Goal: Answer question/provide support: Share knowledge or assist other users

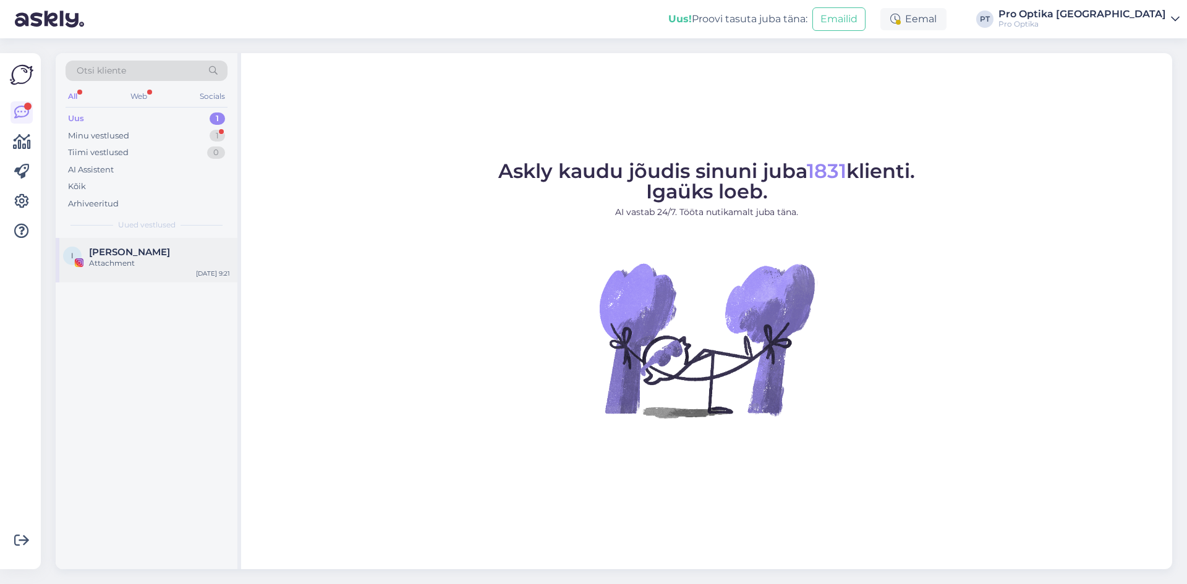
click at [155, 254] on div "[PERSON_NAME]" at bounding box center [159, 252] width 141 height 11
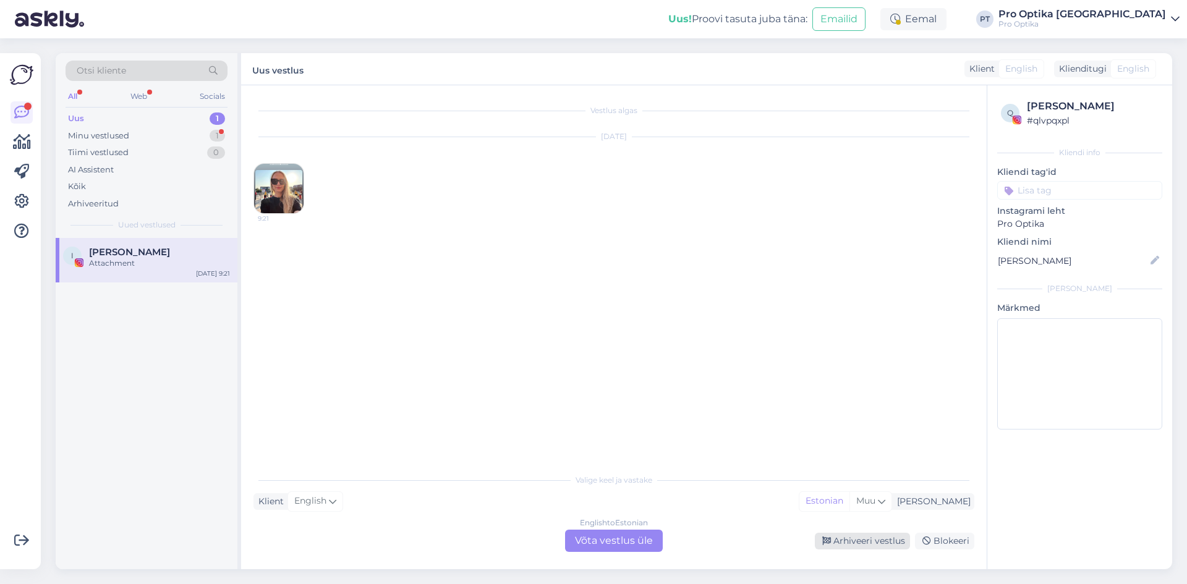
click at [867, 541] on div "Arhiveeri vestlus" at bounding box center [862, 541] width 95 height 17
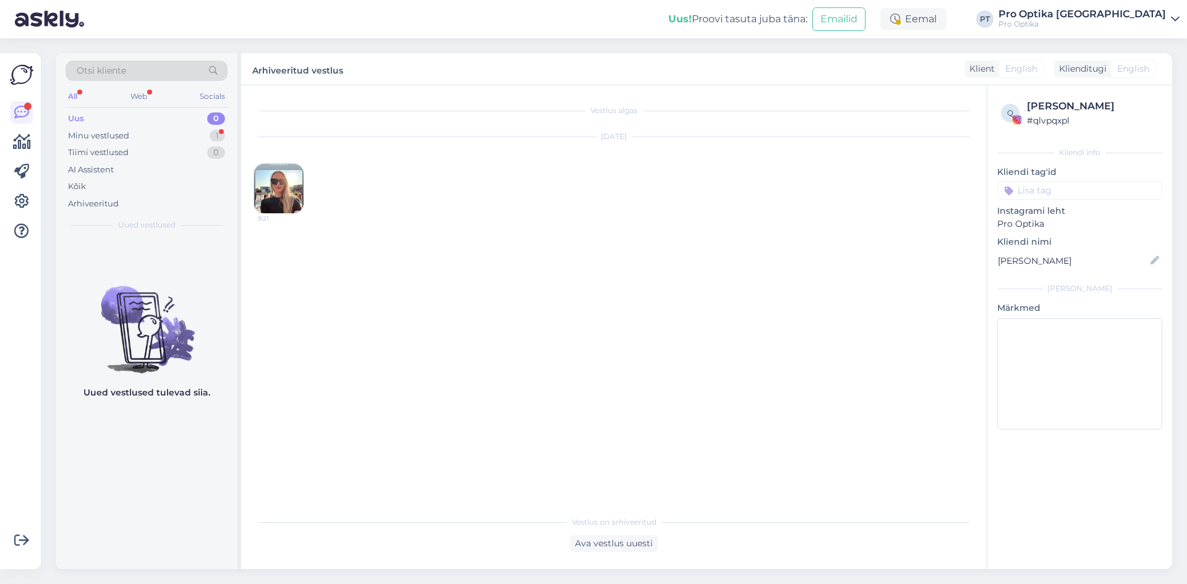
click at [123, 89] on div "All Web Socials" at bounding box center [147, 97] width 162 height 19
click at [145, 94] on div "Web" at bounding box center [139, 96] width 22 height 16
click at [117, 135] on div "Minu vestlused" at bounding box center [98, 136] width 61 height 12
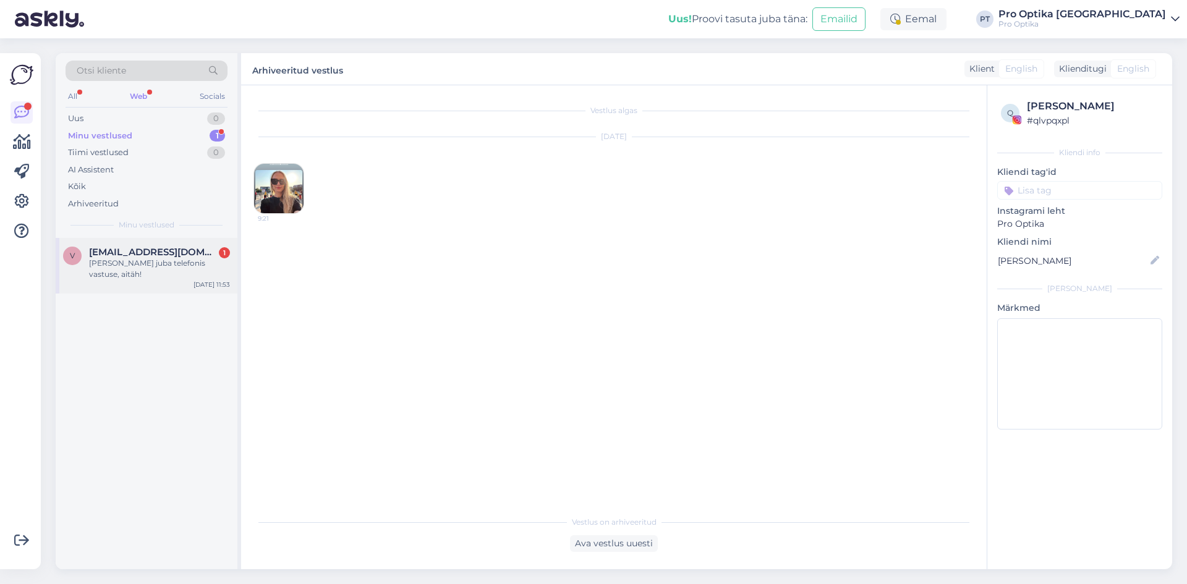
click at [113, 265] on div "[PERSON_NAME] juba telefonis vastuse, aitäh!" at bounding box center [159, 269] width 141 height 22
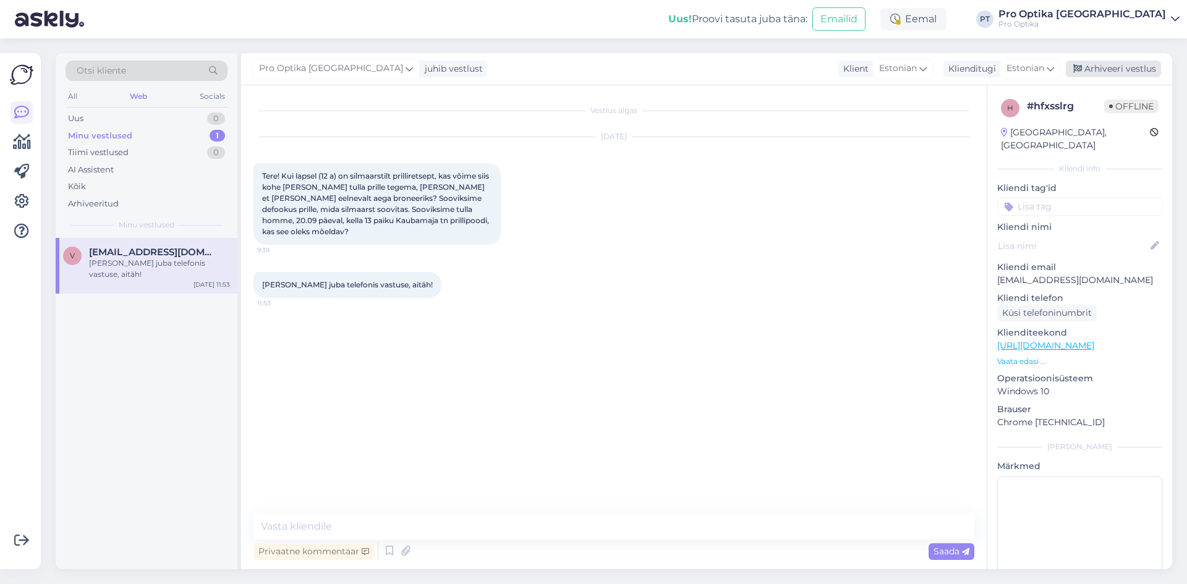
click at [1096, 74] on div "Arhiveeri vestlus" at bounding box center [1113, 69] width 95 height 17
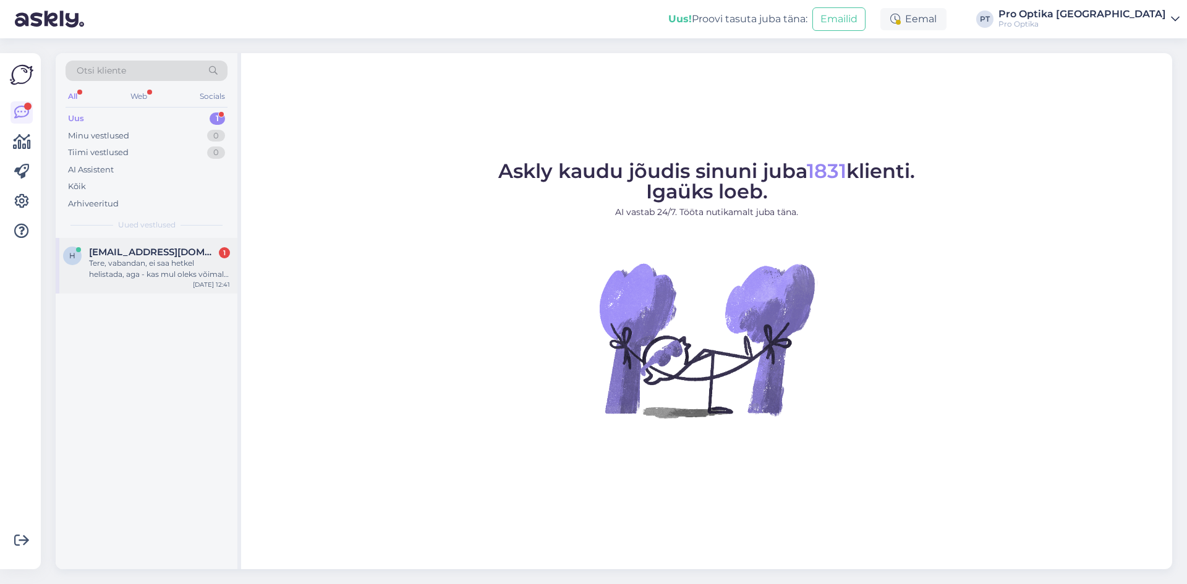
click at [150, 262] on div "Tere, vabandan, ei saa hetkel helistada, aga - kas mul oleks võimalik muuta end…" at bounding box center [159, 269] width 141 height 22
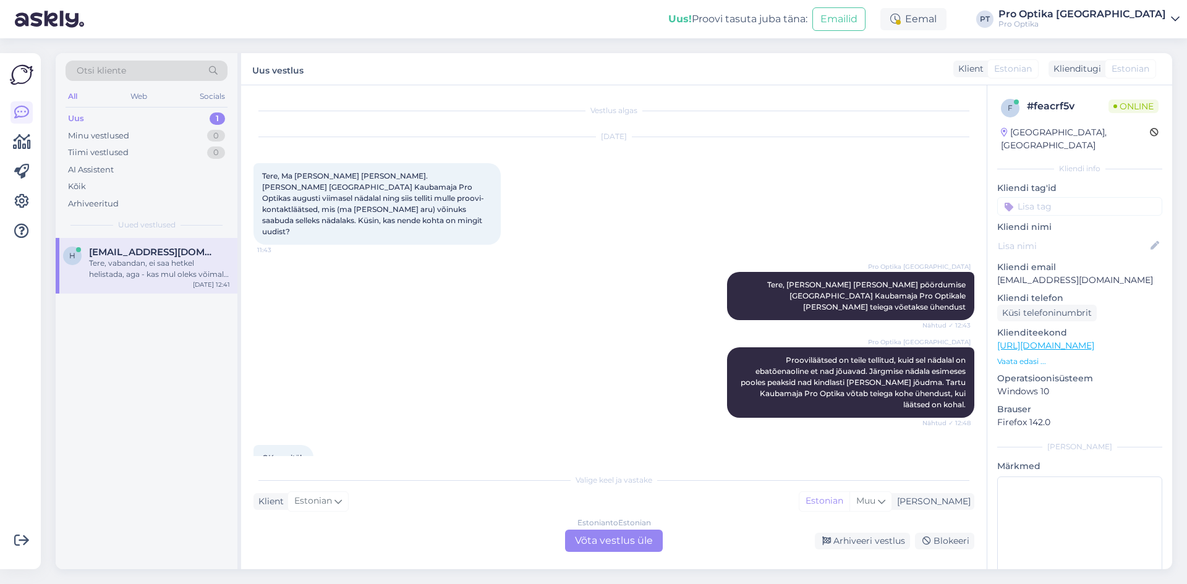
scroll to position [108, 0]
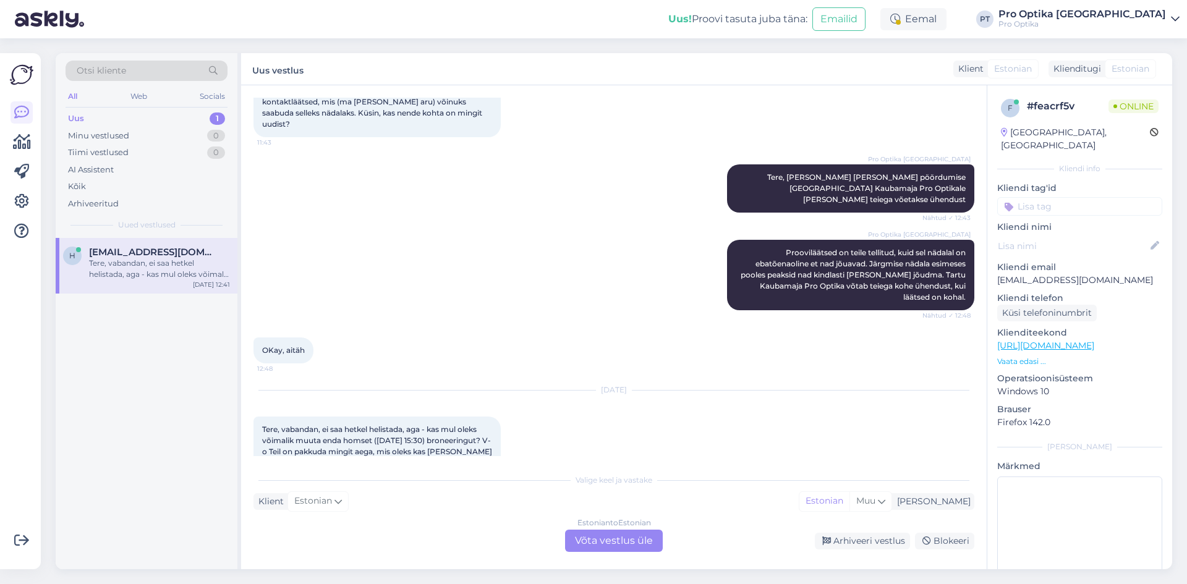
click at [604, 541] on div "Estonian to Estonian Võta vestlus üle" at bounding box center [614, 541] width 98 height 22
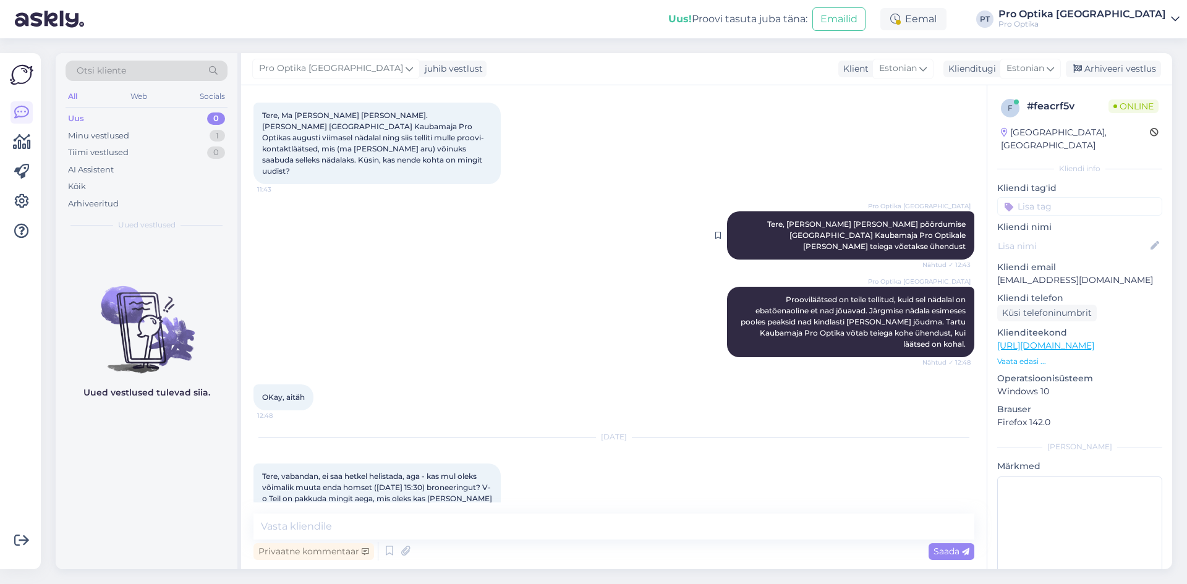
scroll to position [61, 0]
click at [391, 519] on textarea at bounding box center [614, 527] width 721 height 26
type textarea "Tere! Edastame selle info Tartu kauplusele."
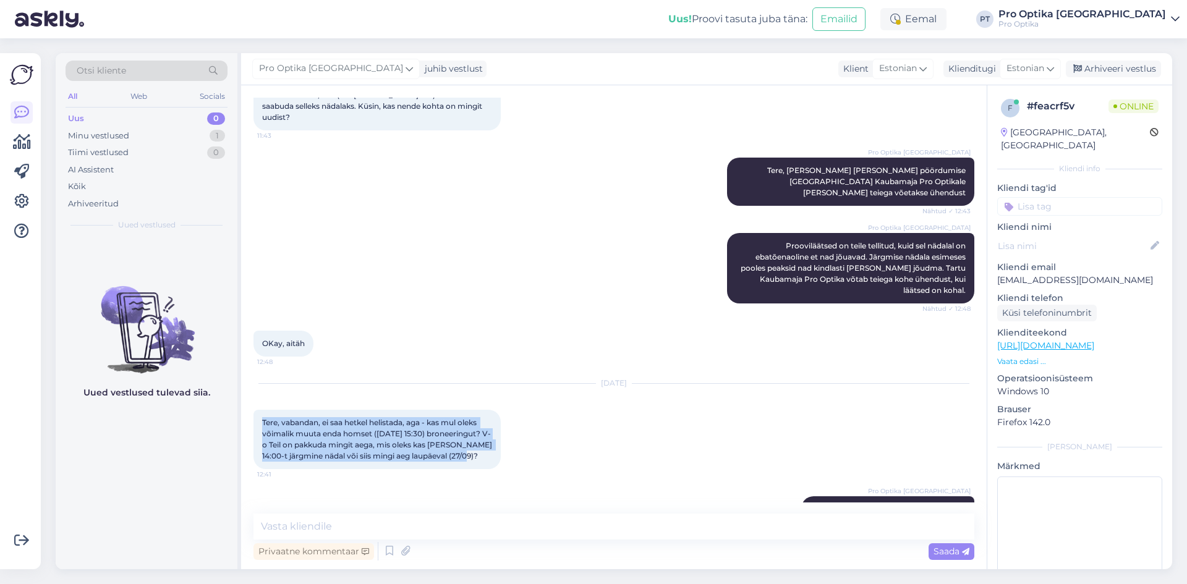
drag, startPoint x: 493, startPoint y: 424, endPoint x: 260, endPoint y: 386, distance: 235.4
click at [260, 410] on div "Tere, vabandan, ei saa hetkel helistada, aga - kas mul oleks võimalik muuta end…" at bounding box center [377, 439] width 247 height 59
copy span "Tere, vabandan, ei saa hetkel helistada, aga - kas mul oleks võimalik muuta end…"
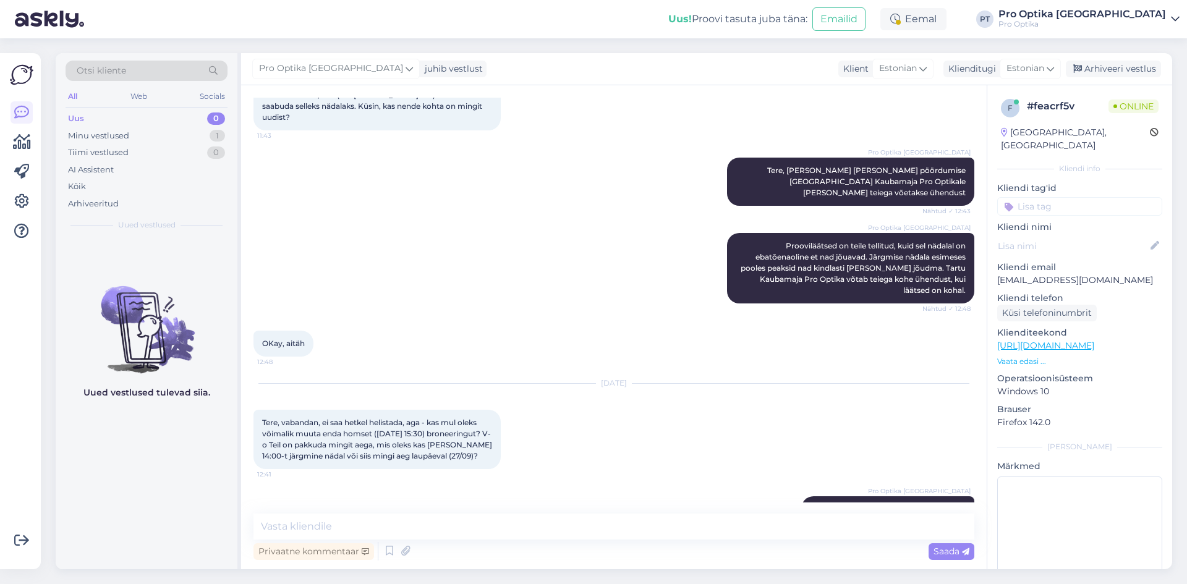
click at [182, 481] on div "Uued vestlused tulevad siia." at bounding box center [147, 403] width 182 height 331
